Goal: Go to known website: Go to known website

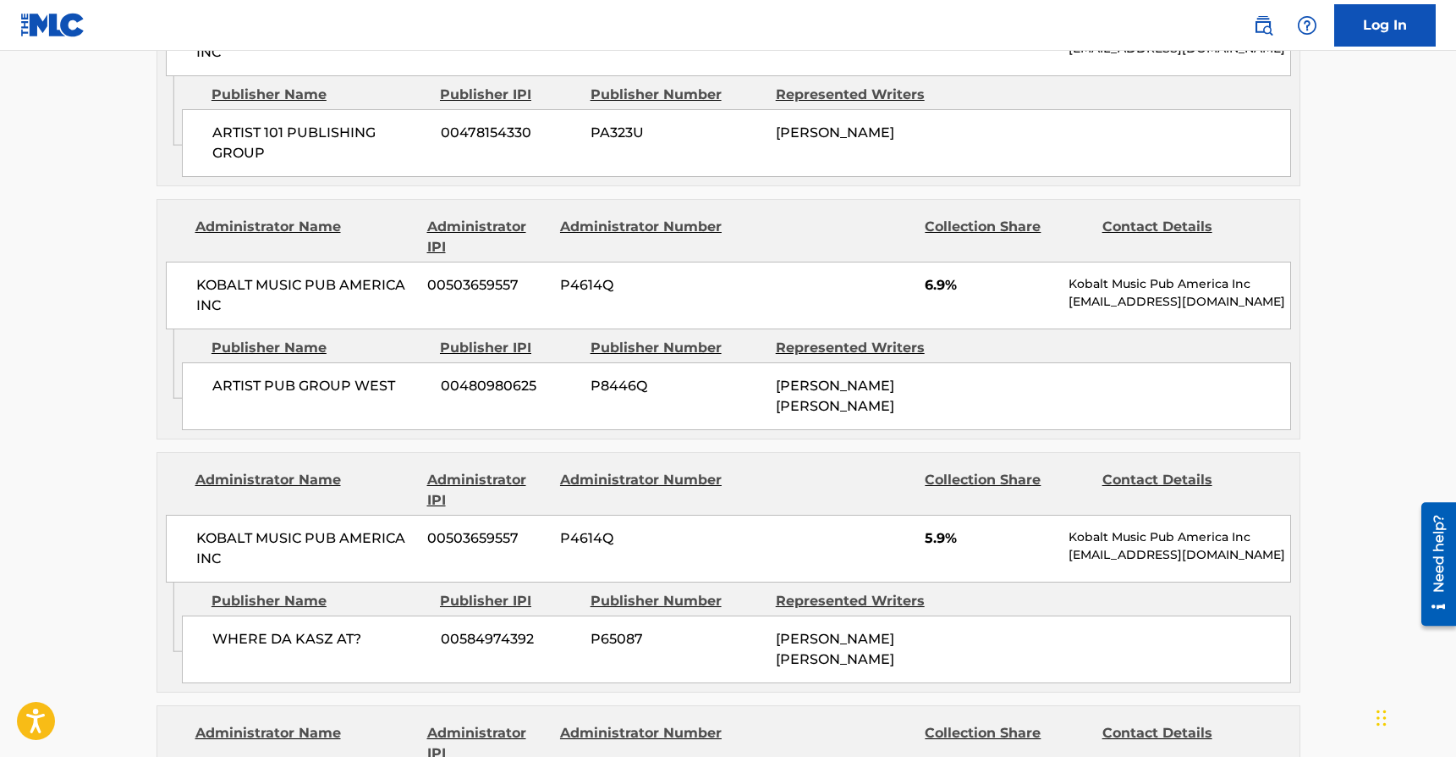
scroll to position [2297, 0]
